Goal: Find specific page/section: Find specific page/section

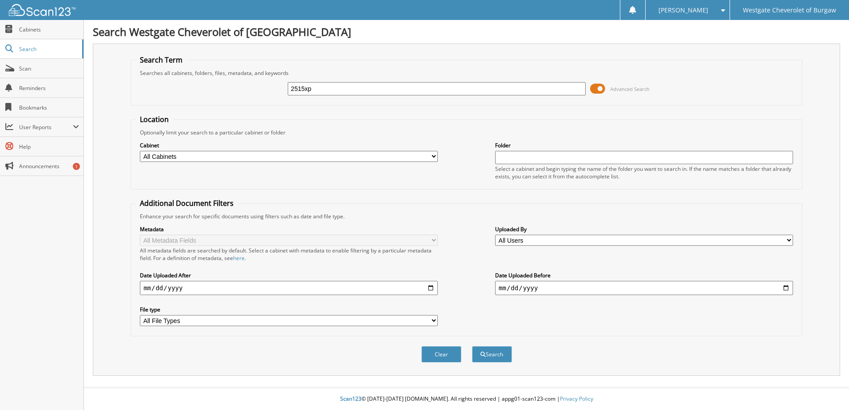
type input "2515xp"
click at [472, 346] on button "Search" at bounding box center [492, 354] width 40 height 16
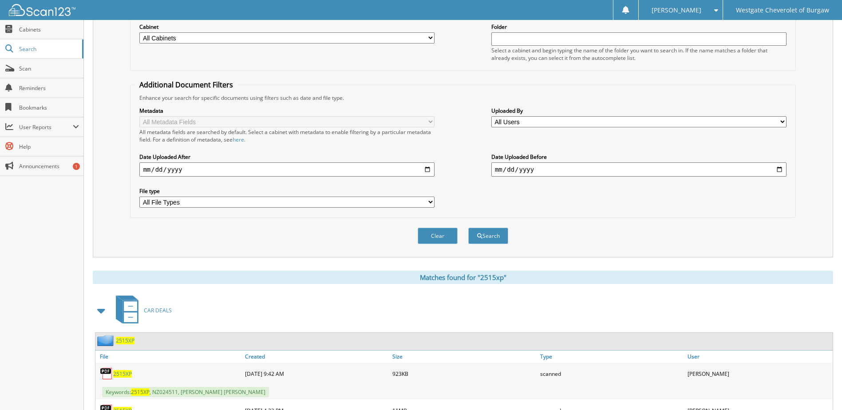
scroll to position [209, 0]
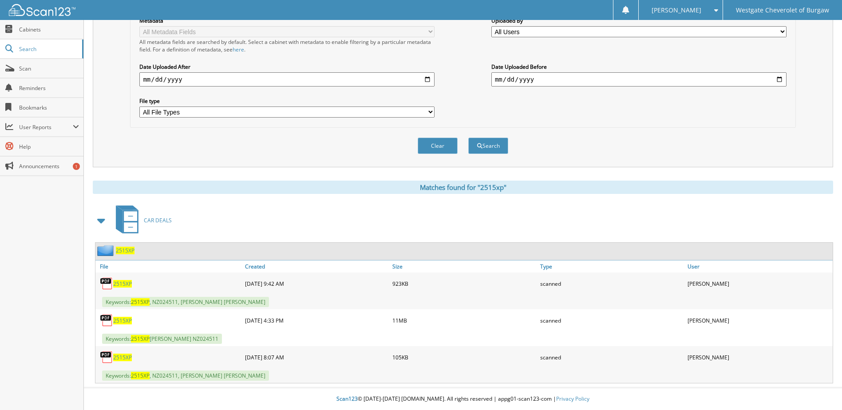
click at [125, 319] on span "2515XP" at bounding box center [122, 321] width 19 height 8
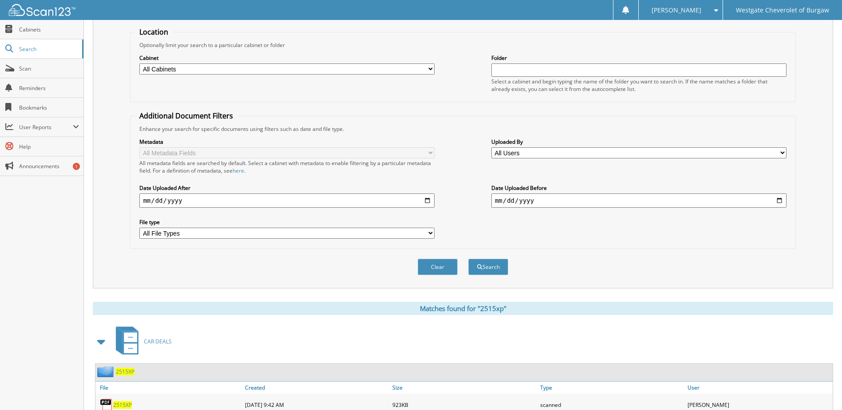
scroll to position [0, 0]
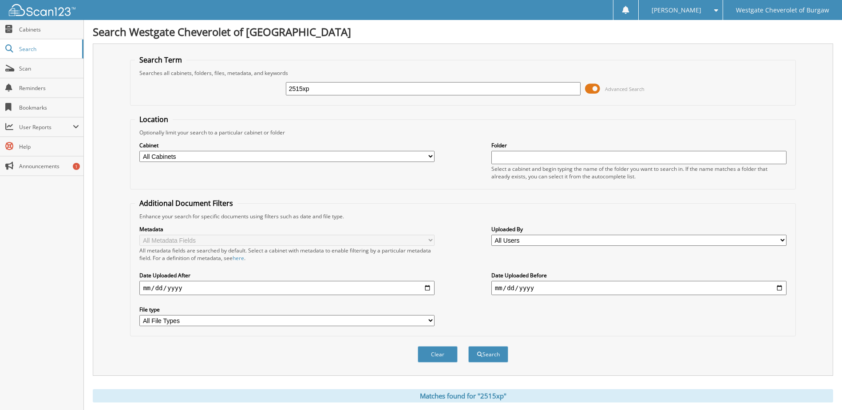
drag, startPoint x: 366, startPoint y: 90, endPoint x: 251, endPoint y: 89, distance: 115.0
click at [251, 89] on div "2515xp Advanced Search" at bounding box center [463, 89] width 656 height 24
type input "e"
type input "[PERSON_NAME]"
click at [468, 346] on button "Search" at bounding box center [488, 354] width 40 height 16
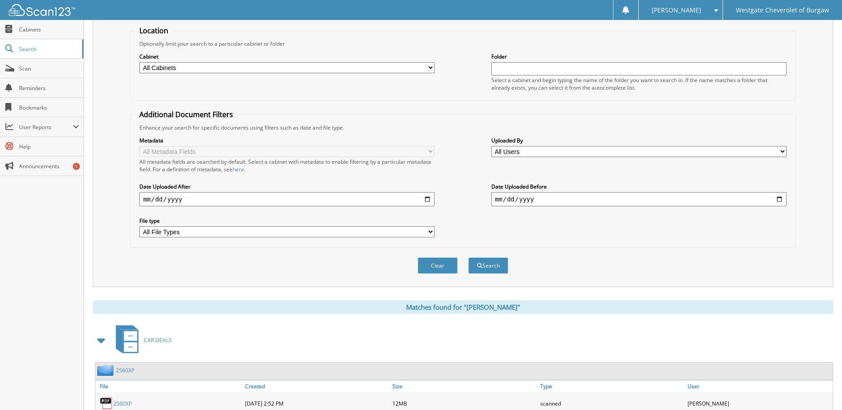
scroll to position [135, 0]
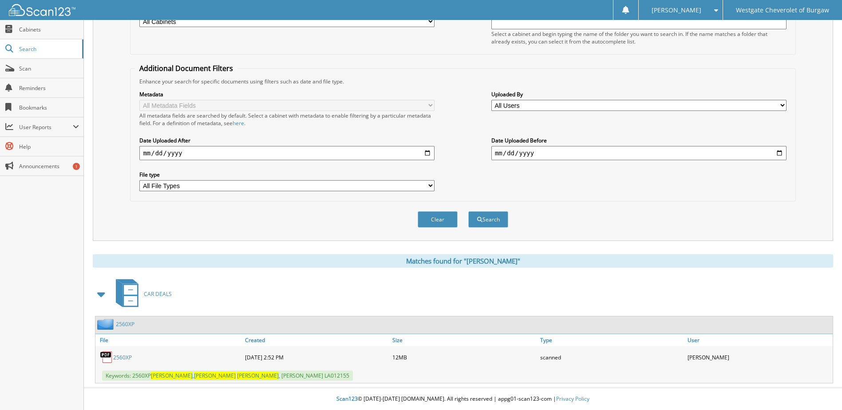
click at [124, 358] on link "2560XP" at bounding box center [122, 358] width 19 height 8
